Goal: Use online tool/utility: Use online tool/utility

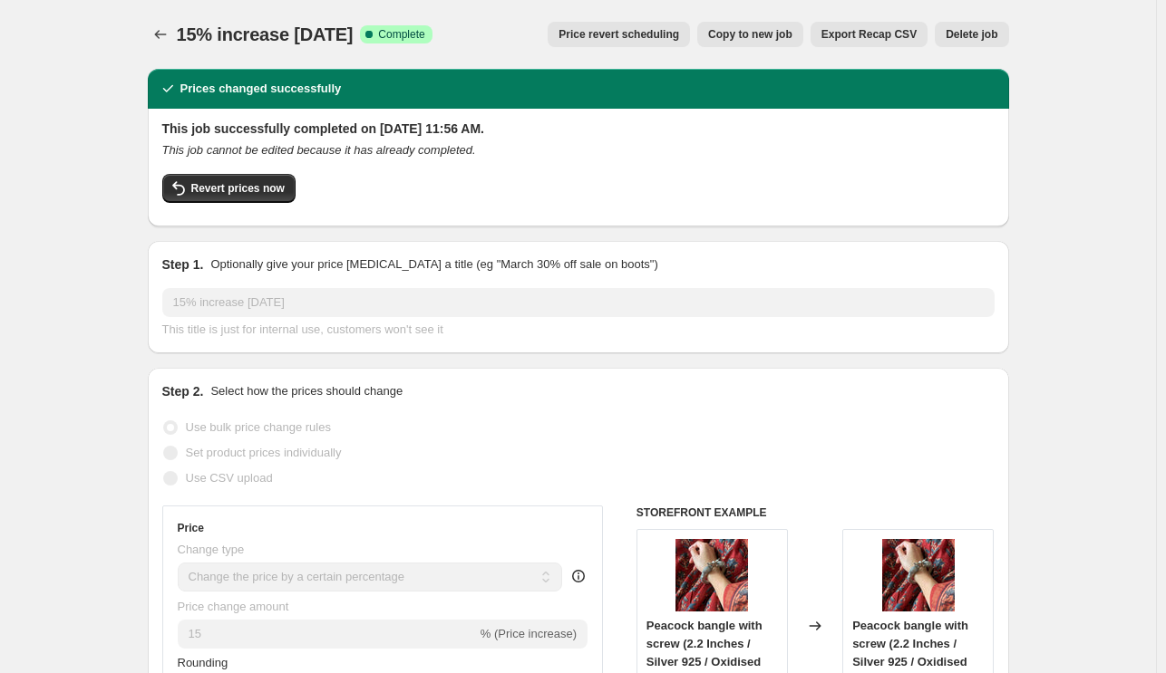
select select "percentage"
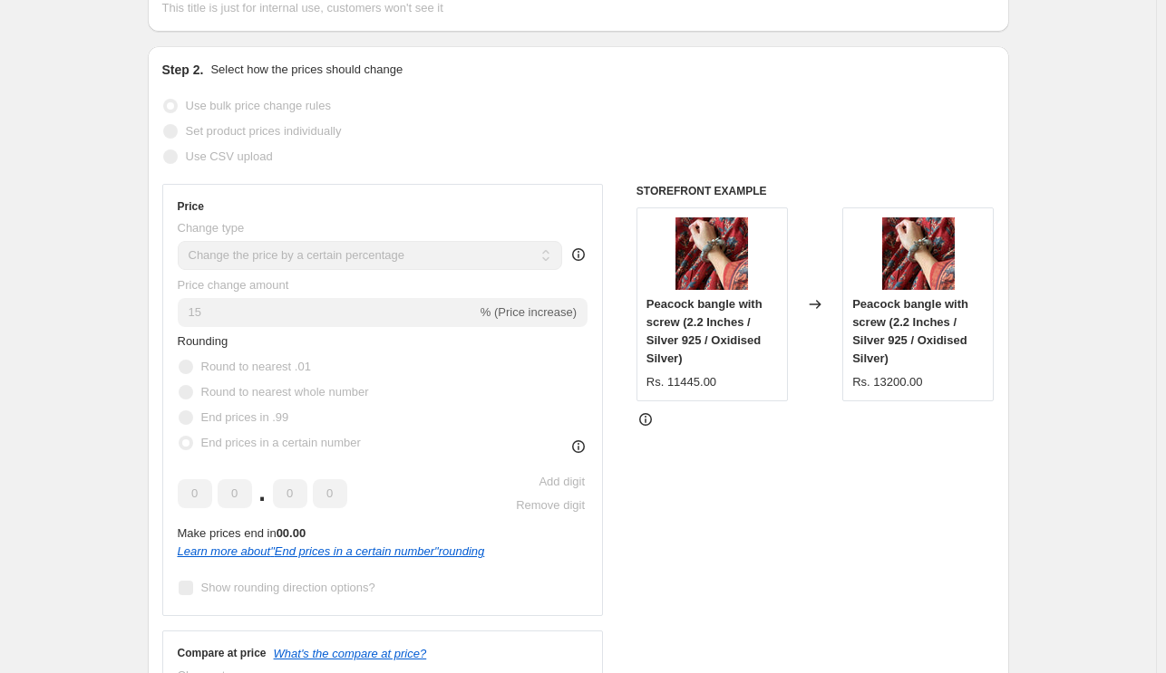
scroll to position [323, 0]
